Goal: Transaction & Acquisition: Purchase product/service

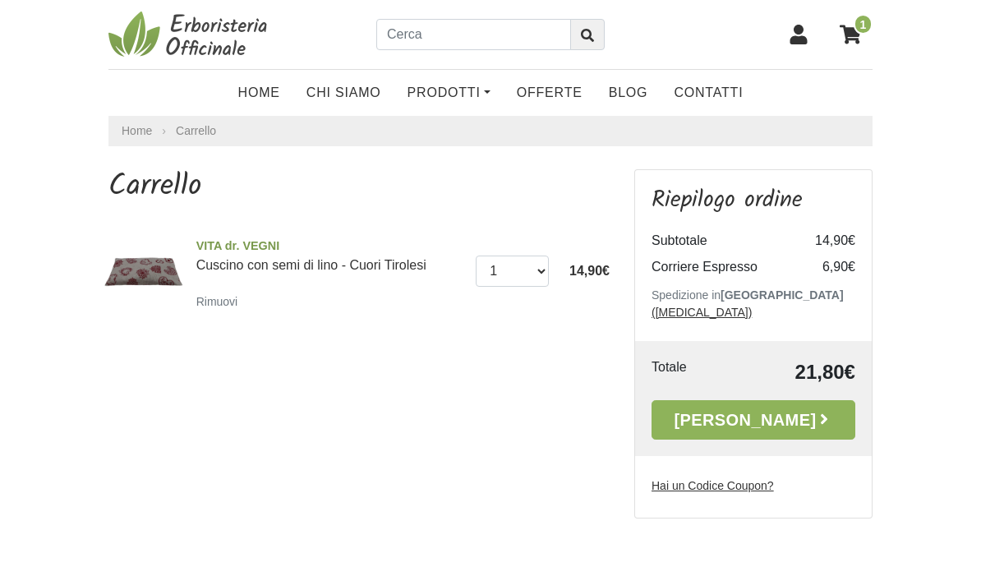
click at [778, 402] on link "[PERSON_NAME]" at bounding box center [753, 419] width 204 height 39
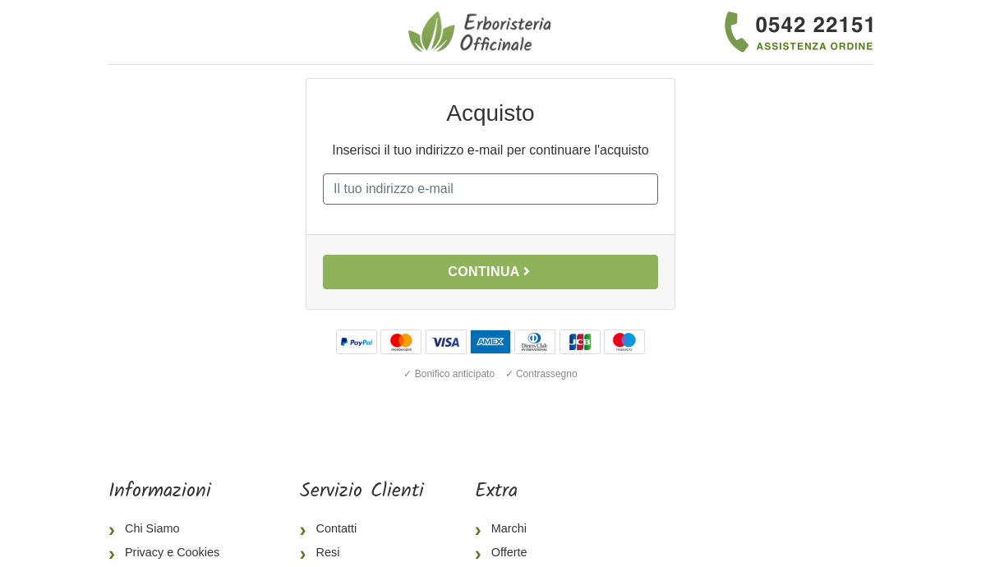
click at [374, 204] on input "E-mail" at bounding box center [490, 188] width 335 height 31
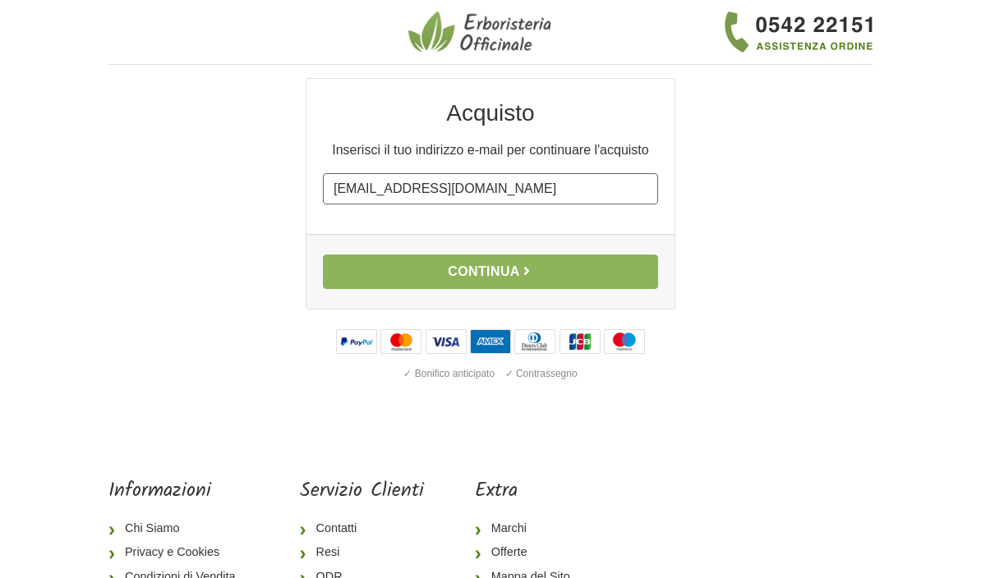
type input "dellecurti.sabrina@gmail.com"
click at [893, 202] on body "1 I Miei Dati 2 Indirizzo 3 Spedizione 4 Pagamento 5 Verifica ordine Acquisto I…" at bounding box center [490, 354] width 981 height 708
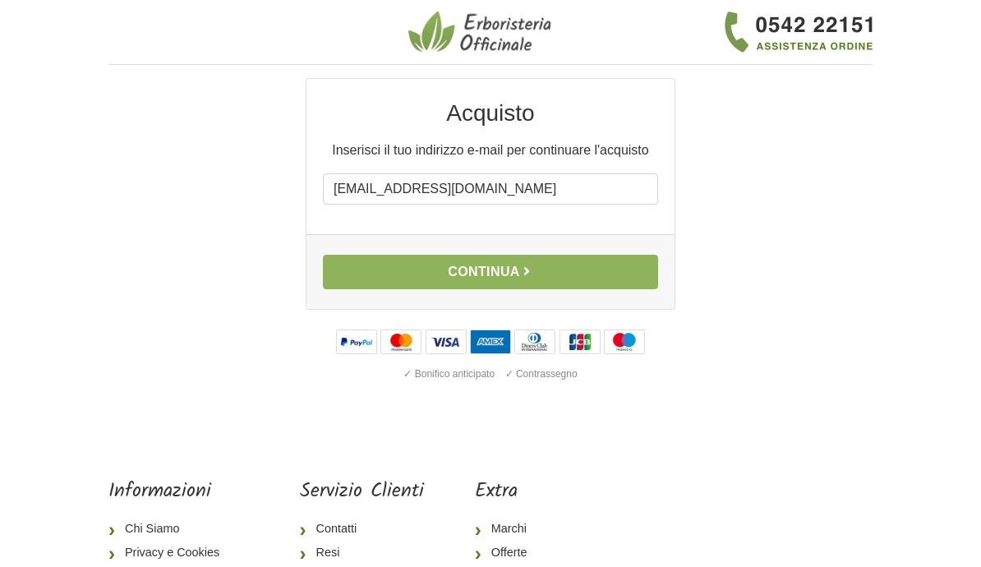
click at [503, 289] on button "Continua" at bounding box center [490, 272] width 335 height 34
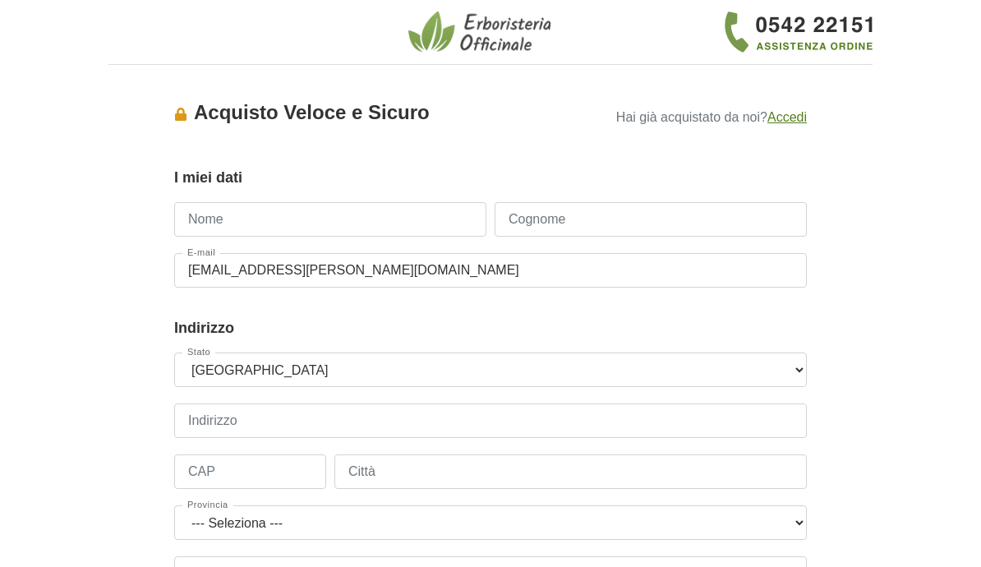
click at [250, 209] on input "Nome" at bounding box center [330, 219] width 312 height 34
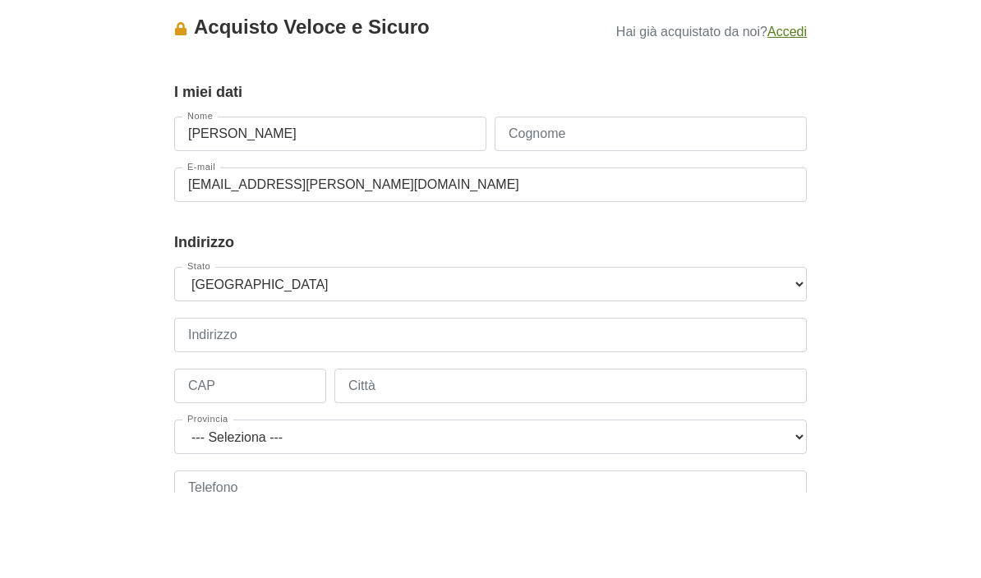
type input "Sabrina"
click at [545, 202] on input "Cognome" at bounding box center [650, 219] width 312 height 34
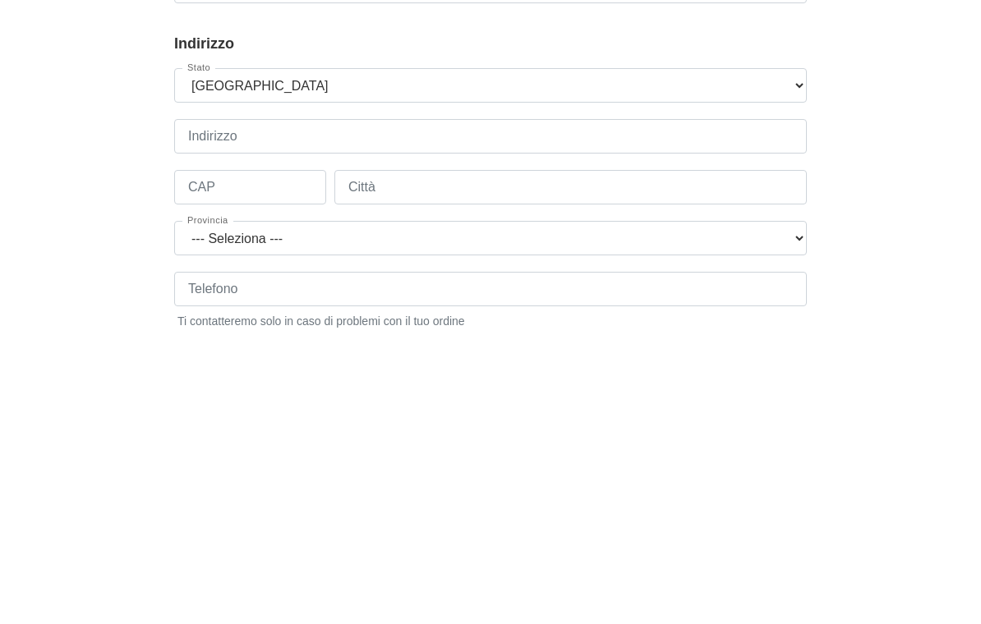
scroll to position [23, 0]
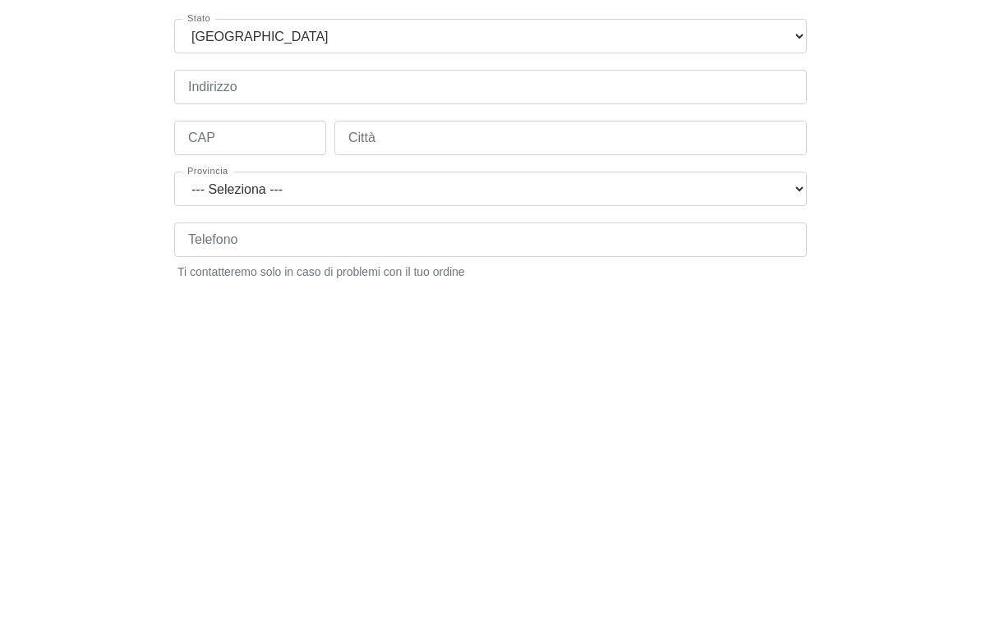
type input "Delle Curti"
click at [226, 380] on input "Indirizzo" at bounding box center [490, 397] width 632 height 34
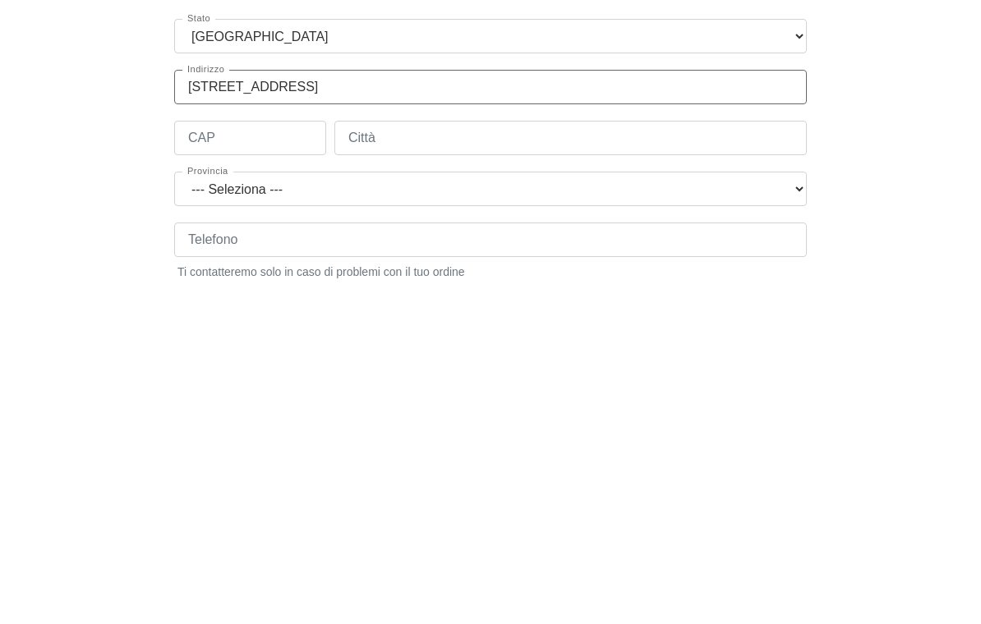
type input "Via Polibio 7"
click at [229, 431] on input "CAP" at bounding box center [250, 448] width 152 height 34
type input "20144"
click at [396, 431] on input "Città" at bounding box center [570, 448] width 472 height 34
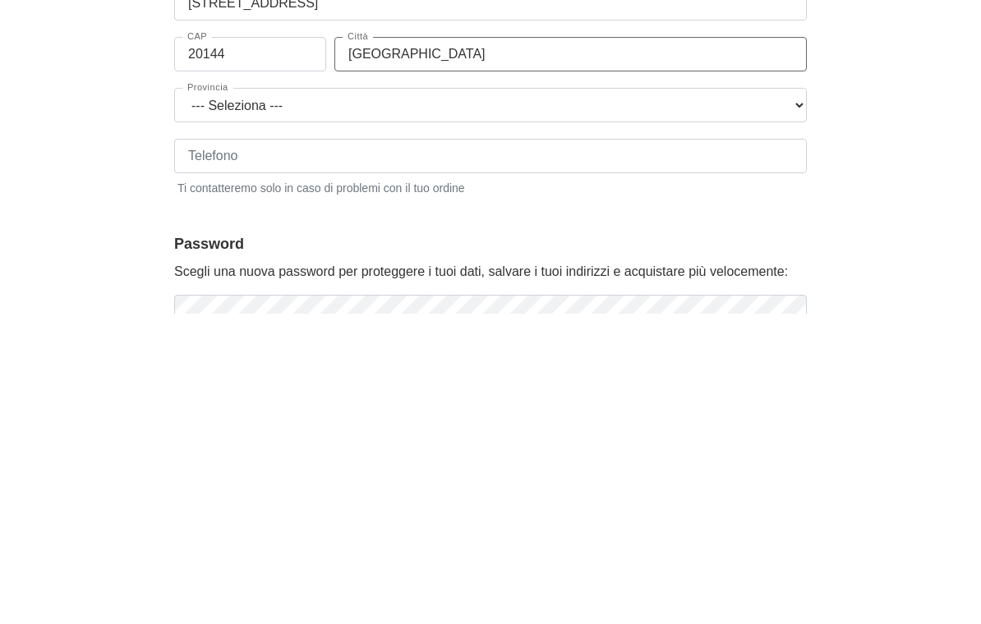
scroll to position [108, 0]
type input "Milano"
click at [272, 397] on select "--- Seleziona --- Agrigento Alessandria Ancona Aosta Arezzo Ascoli Piceno Asti …" at bounding box center [490, 414] width 632 height 34
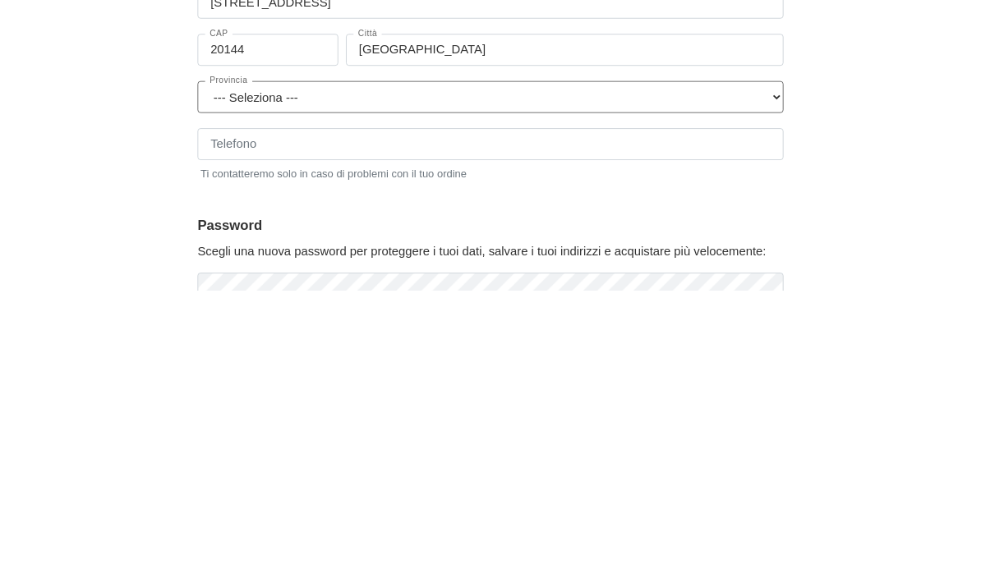
scroll to position [418, 0]
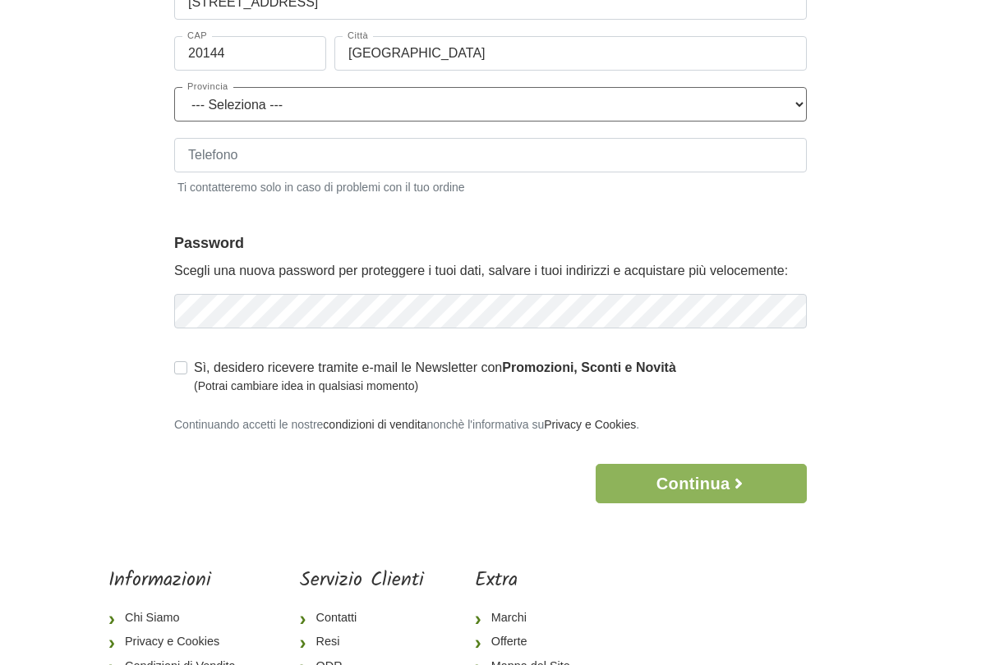
select select "3897"
click at [242, 145] on input "Telefono" at bounding box center [490, 155] width 632 height 34
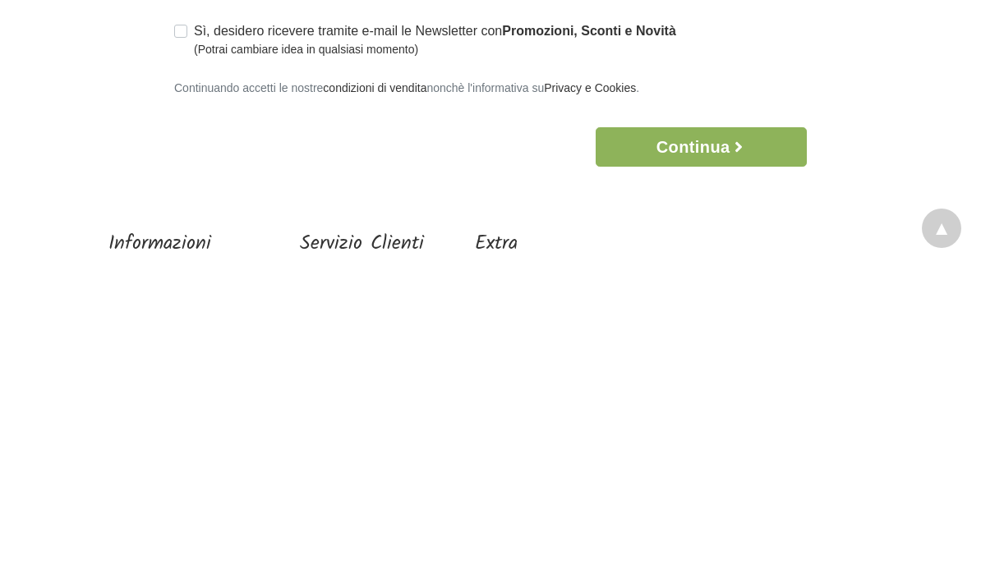
scroll to position [446, 0]
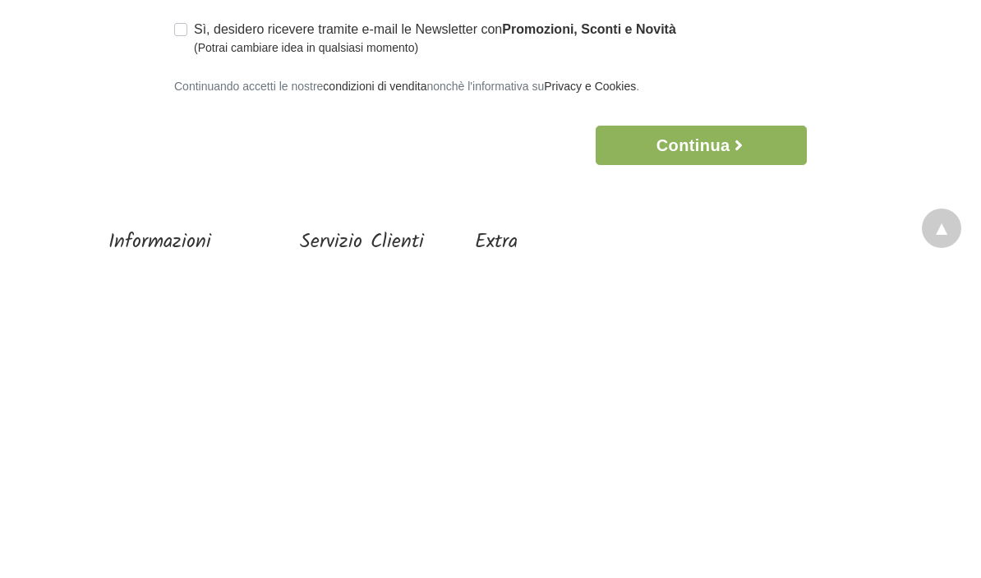
type input "3454773006"
click at [736, 448] on icon "button" at bounding box center [738, 456] width 16 height 16
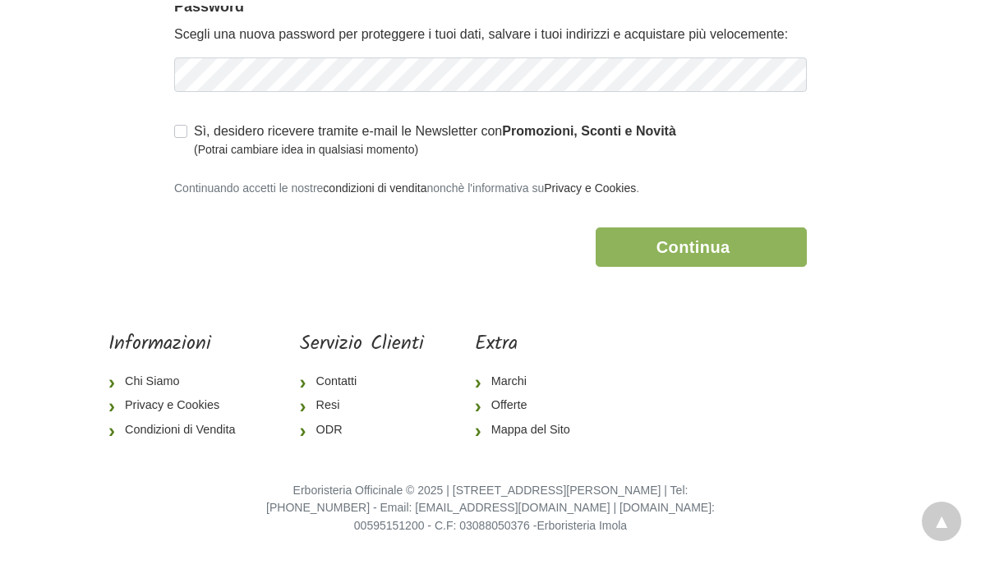
scroll to position [665, 0]
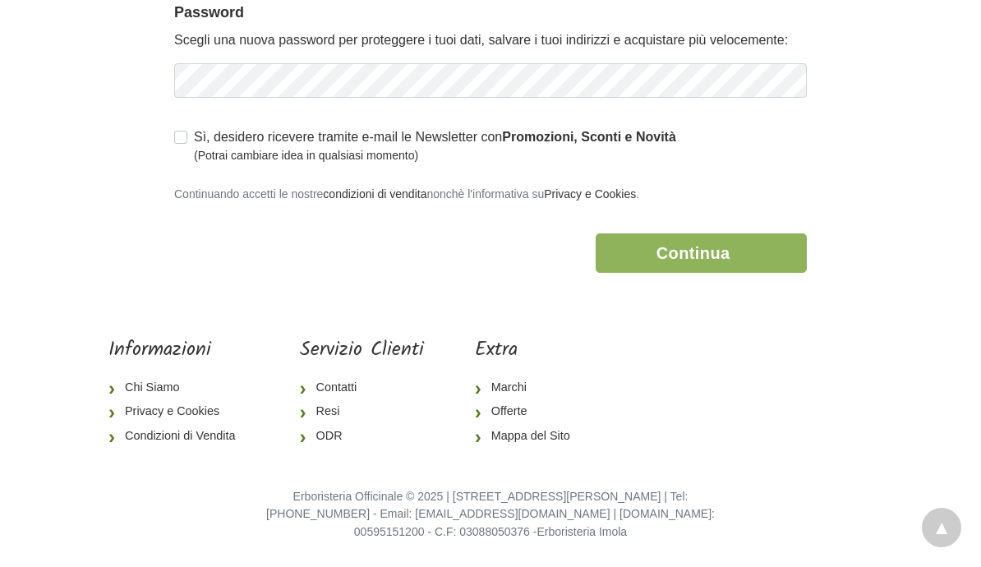
click at [710, 247] on button "Continua" at bounding box center [700, 252] width 211 height 39
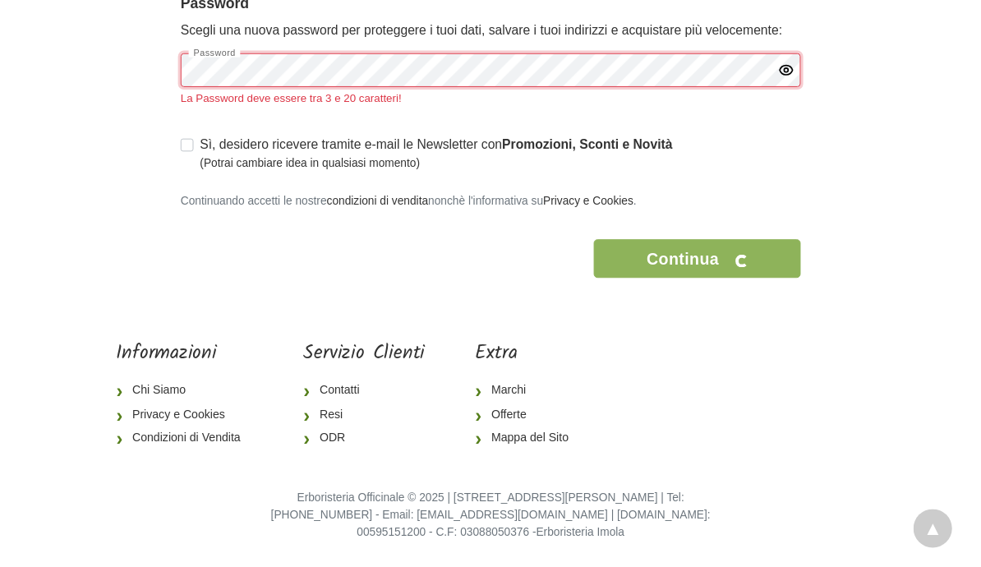
scroll to position [654, 0]
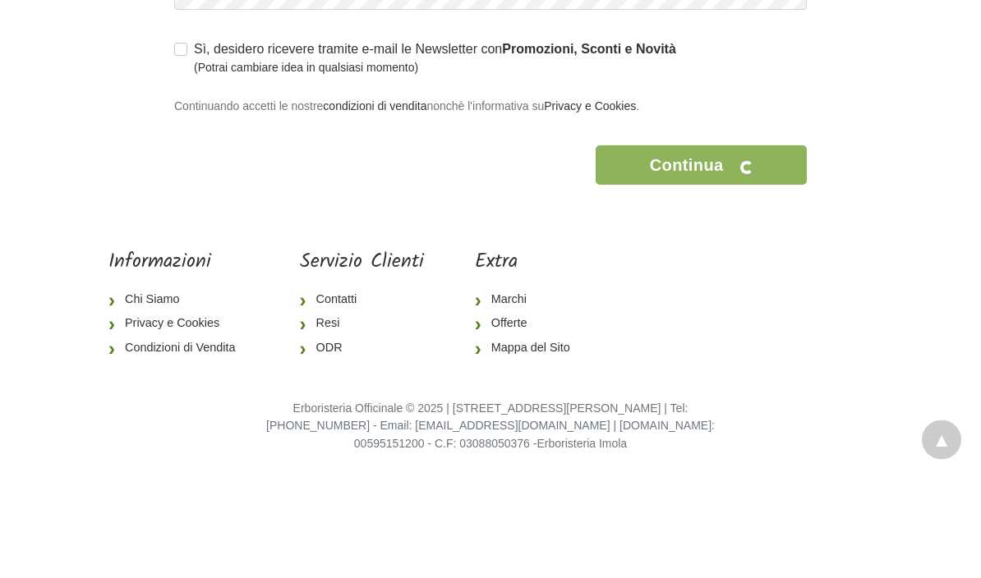
click at [736, 256] on icon "button" at bounding box center [731, 264] width 16 height 16
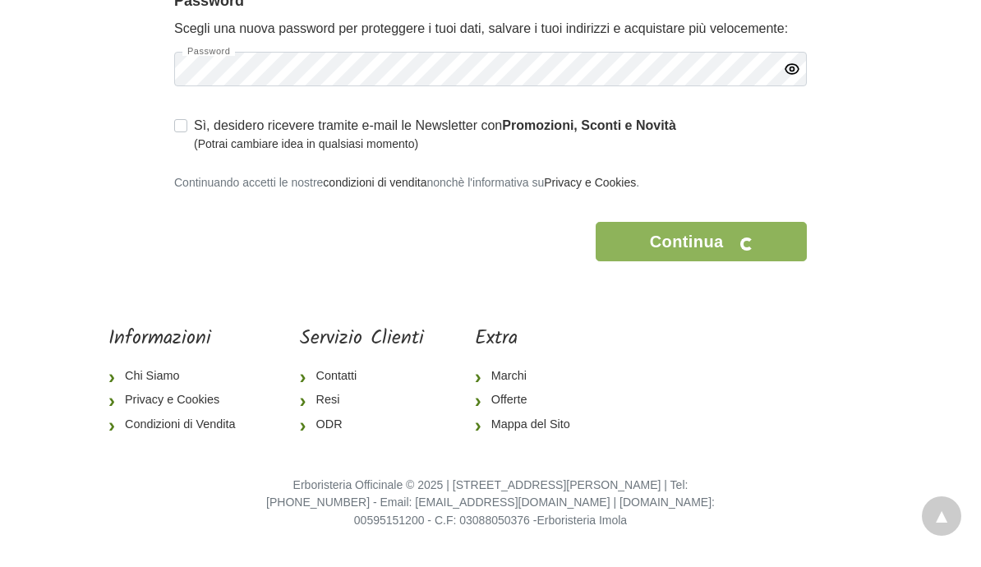
scroll to position [665, 0]
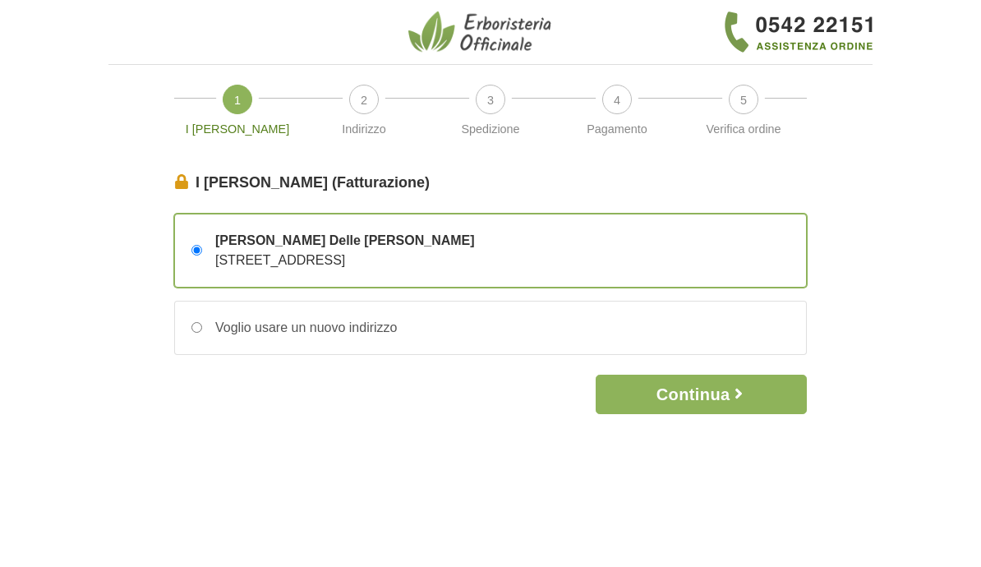
click at [742, 394] on icon "button" at bounding box center [738, 393] width 16 height 16
click at [727, 378] on button "Continua" at bounding box center [700, 393] width 211 height 39
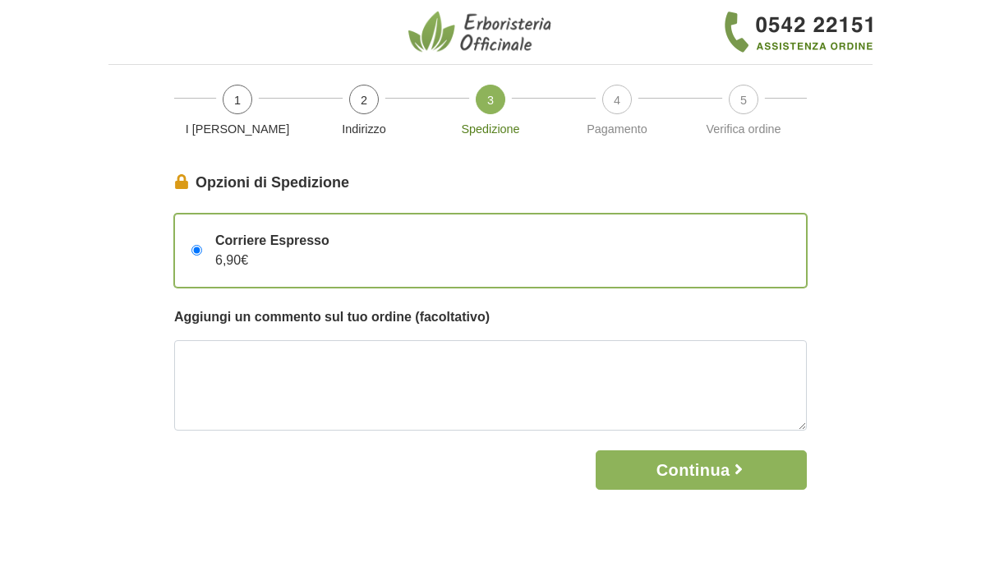
click at [722, 464] on button "Continua" at bounding box center [700, 469] width 211 height 39
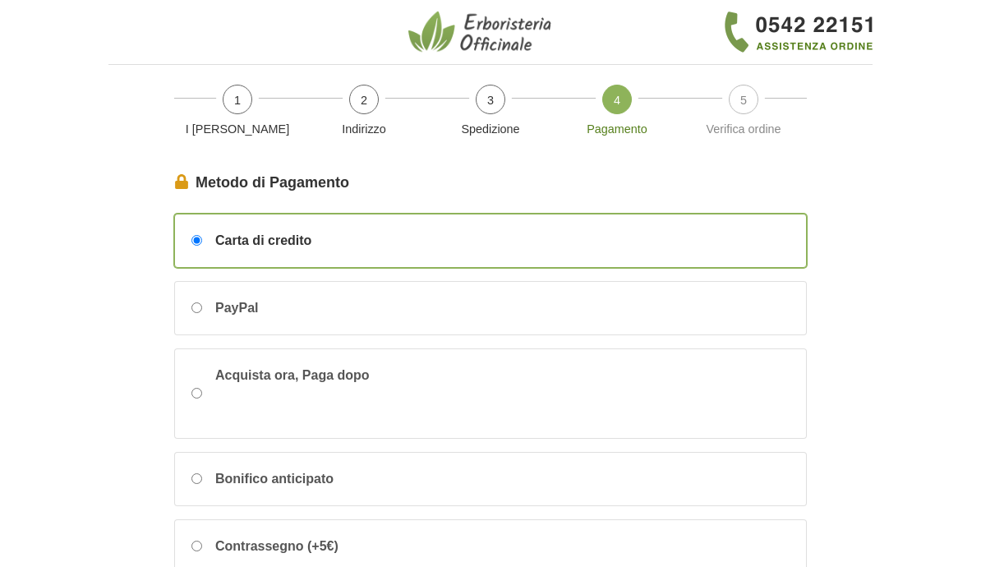
click at [210, 304] on div "PayPal" at bounding box center [230, 308] width 56 height 20
click at [202, 304] on input "PayPal" at bounding box center [196, 307] width 11 height 11
radio input "true"
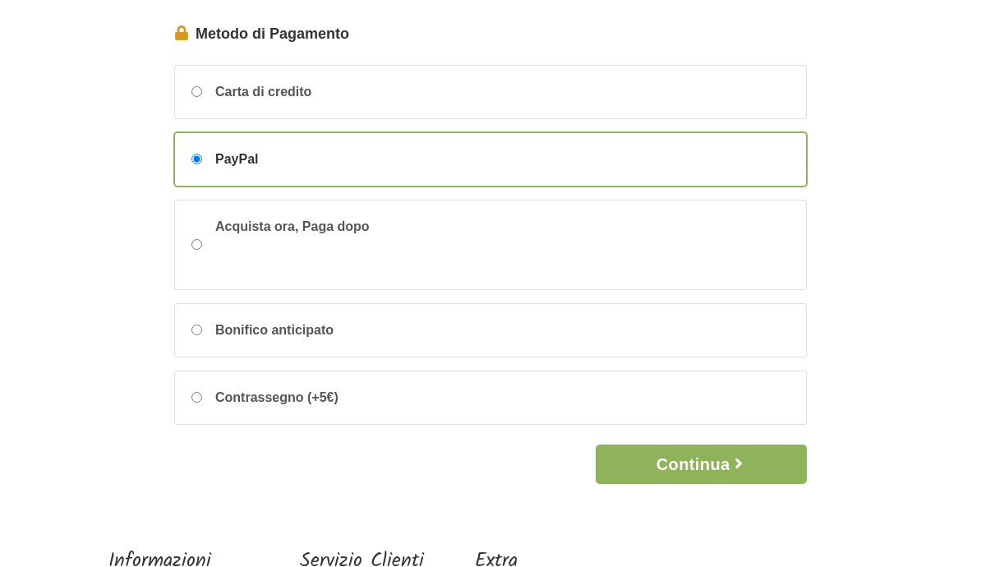
scroll to position [355, 0]
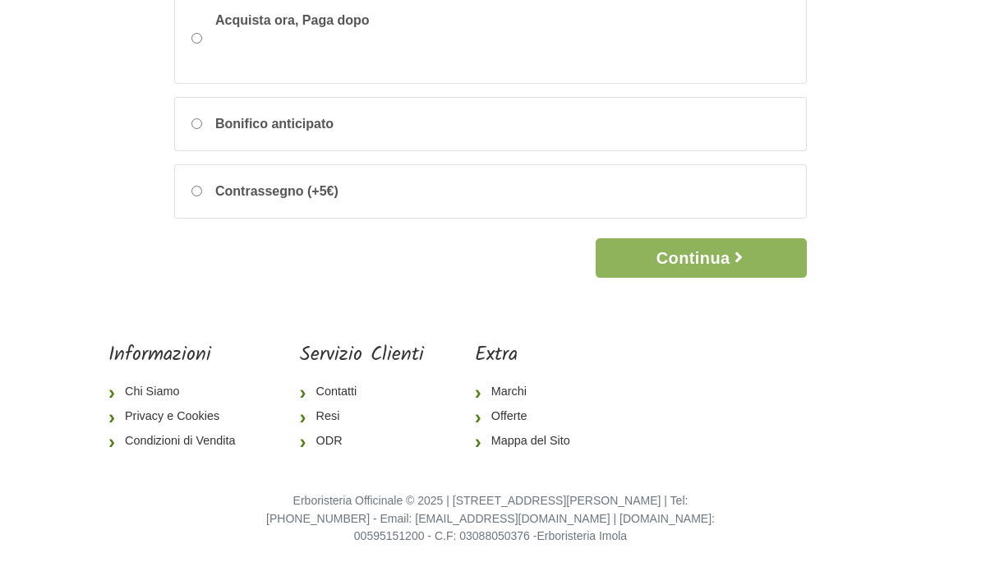
click at [717, 250] on button "Continua" at bounding box center [700, 257] width 211 height 39
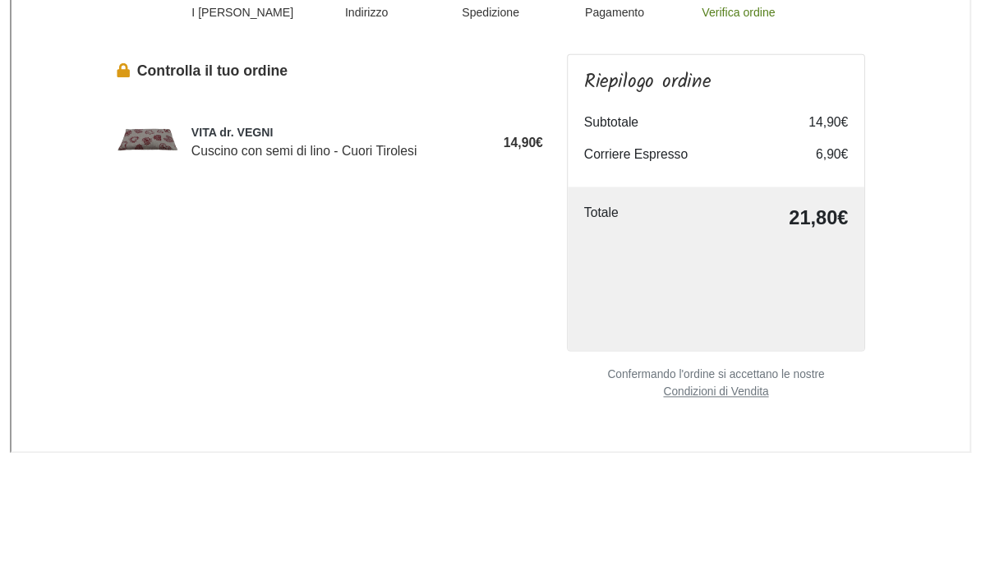
scroll to position [117, 0]
